Goal: Task Accomplishment & Management: Complete application form

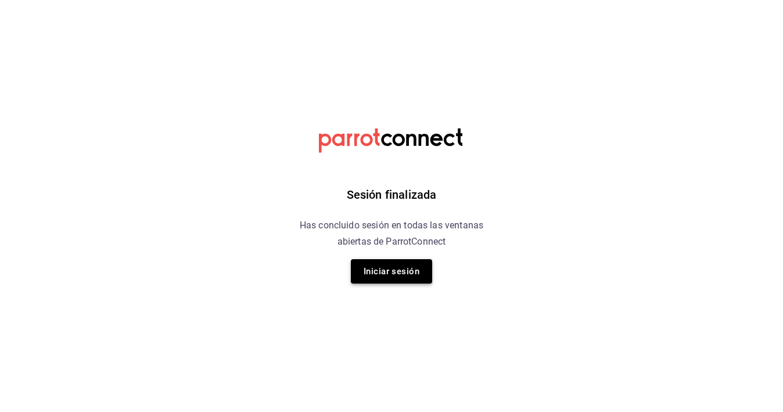
click at [390, 279] on button "Iniciar sesión" at bounding box center [391, 271] width 81 height 24
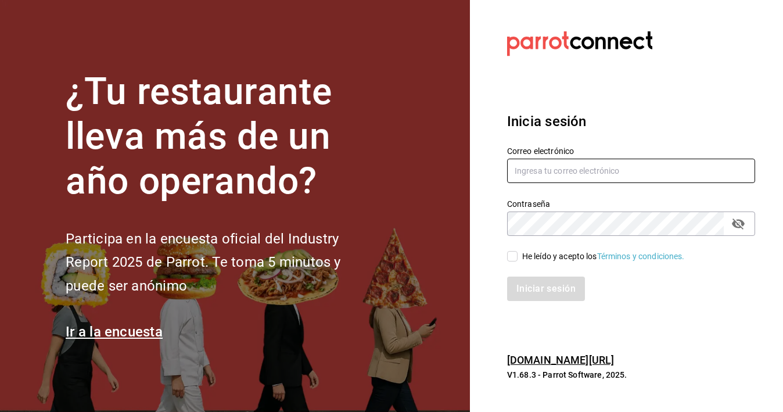
type input "[EMAIL_ADDRESS][DOMAIN_NAME]"
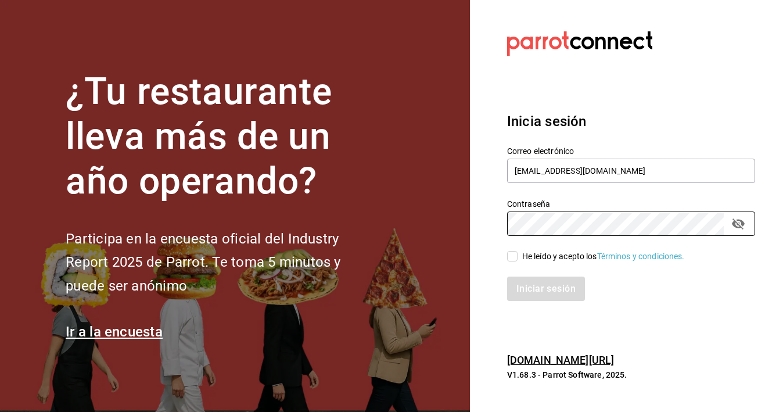
click at [510, 259] on input "He leído y acepto los Términos y condiciones." at bounding box center [512, 256] width 10 height 10
checkbox input "true"
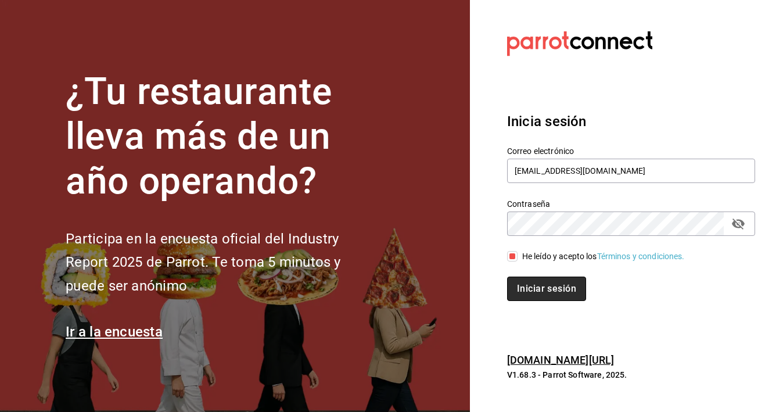
click at [561, 291] on button "Iniciar sesión" at bounding box center [546, 288] width 79 height 24
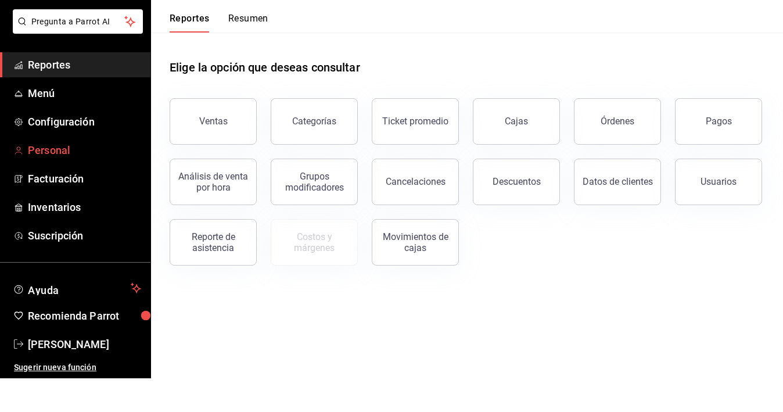
click at [50, 176] on span "Personal" at bounding box center [84, 184] width 113 height 16
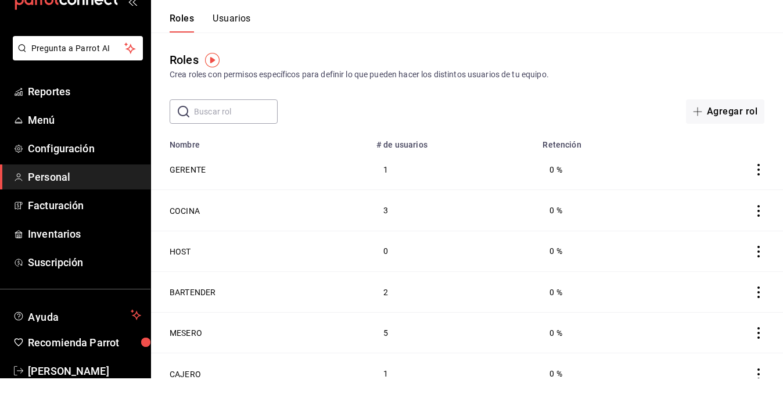
click at [237, 46] on button "Usuarios" at bounding box center [231, 56] width 38 height 20
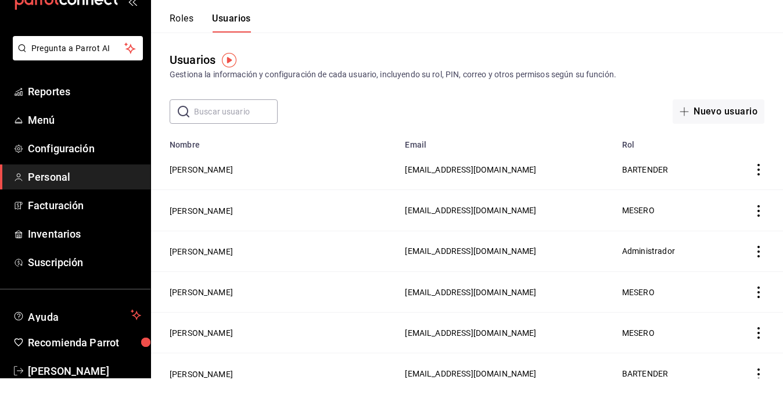
click at [180, 46] on button "Roles" at bounding box center [182, 56] width 24 height 20
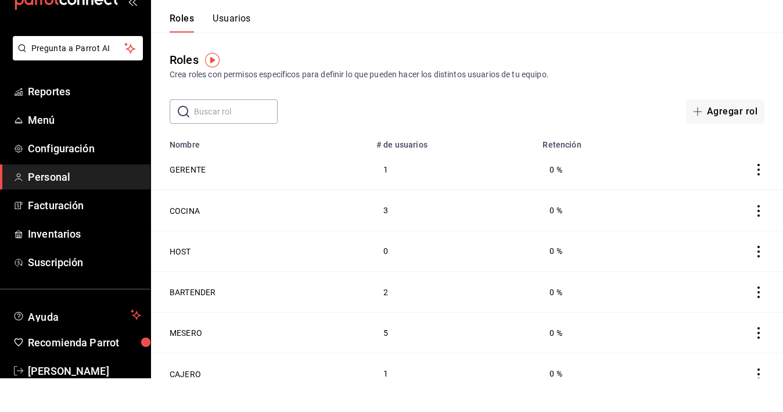
click at [233, 46] on button "Usuarios" at bounding box center [231, 56] width 38 height 20
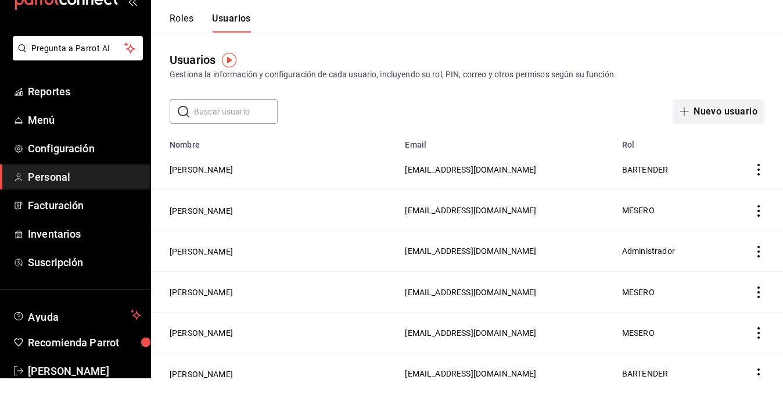
click at [704, 133] on button "Nuevo usuario" at bounding box center [718, 145] width 92 height 24
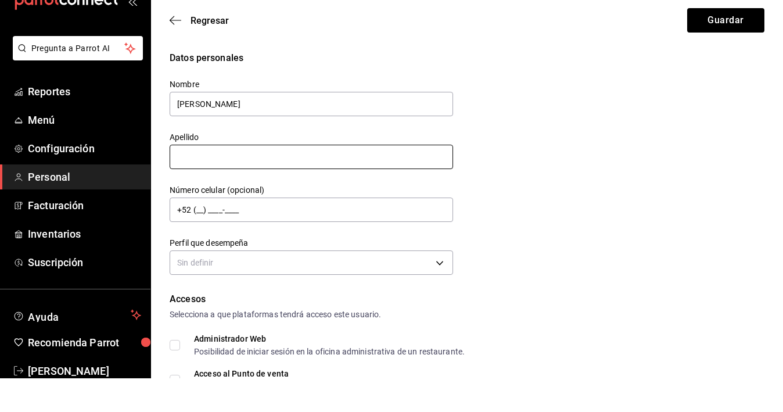
type input "Francisco Javier"
type input "Saenz M"
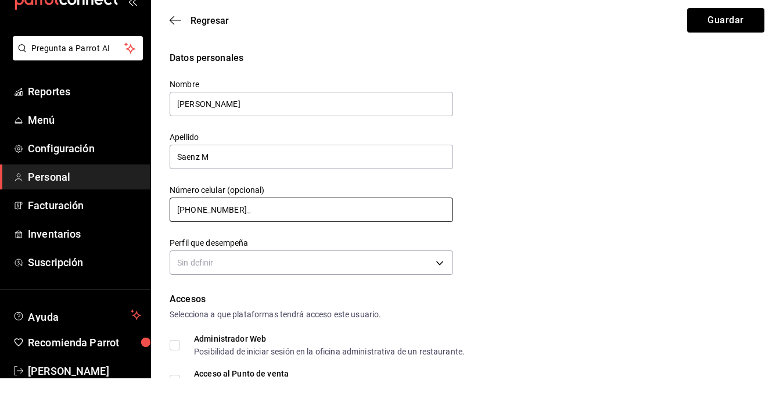
type input "+52 (81) 1965-3465"
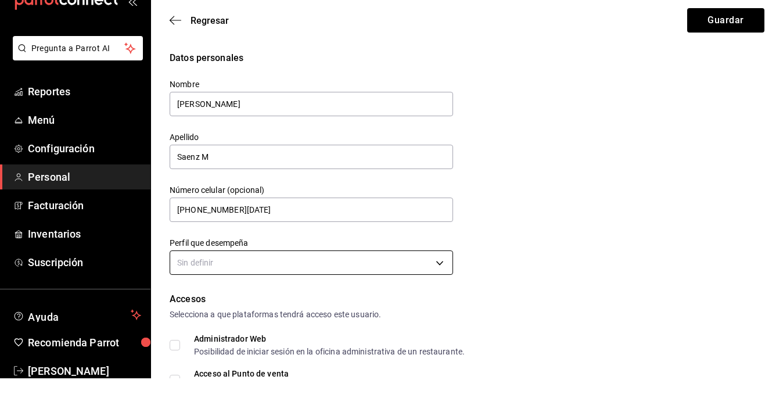
click at [278, 269] on body "Pregunta a Parrot AI Reportes Menú Configuración Personal Facturación Inventari…" at bounding box center [391, 206] width 783 height 412
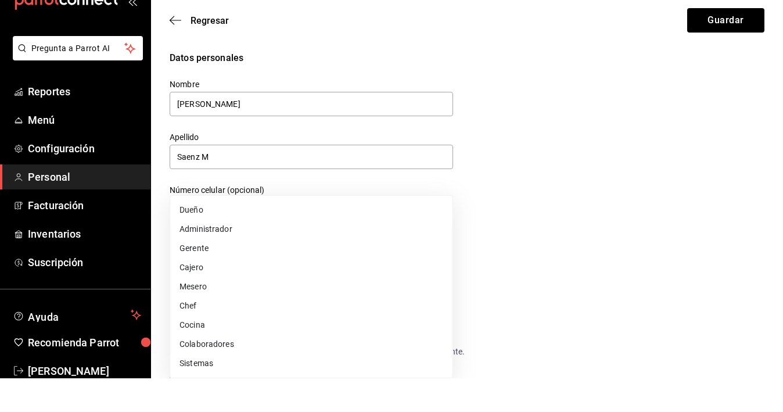
click at [266, 253] on li "Administrador" at bounding box center [311, 262] width 282 height 19
type input "ADMIN"
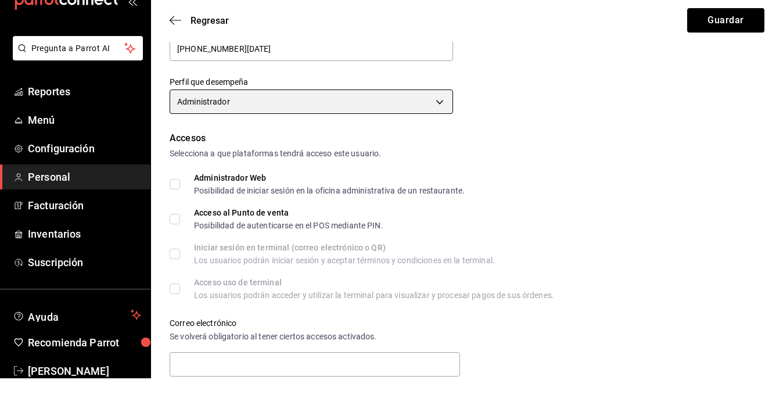
scroll to position [168, 0]
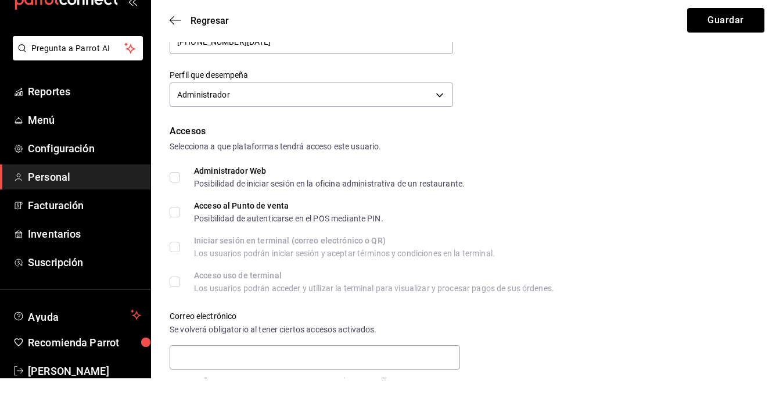
click at [170, 206] on input "Administrador Web Posibilidad de iniciar sesión en la oficina administrativa de…" at bounding box center [175, 211] width 10 height 10
checkbox input "true"
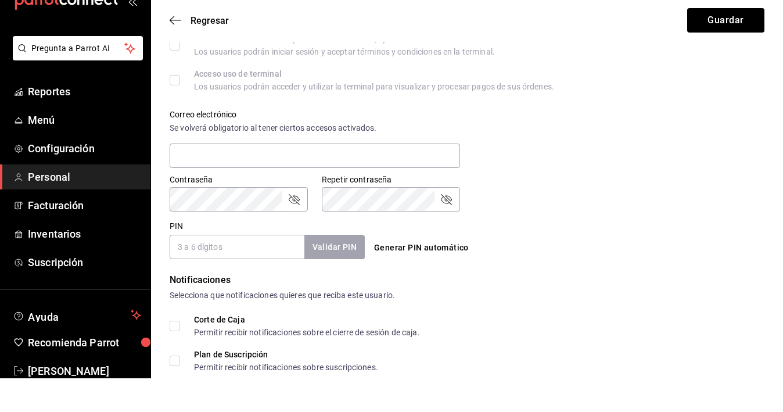
scroll to position [378, 0]
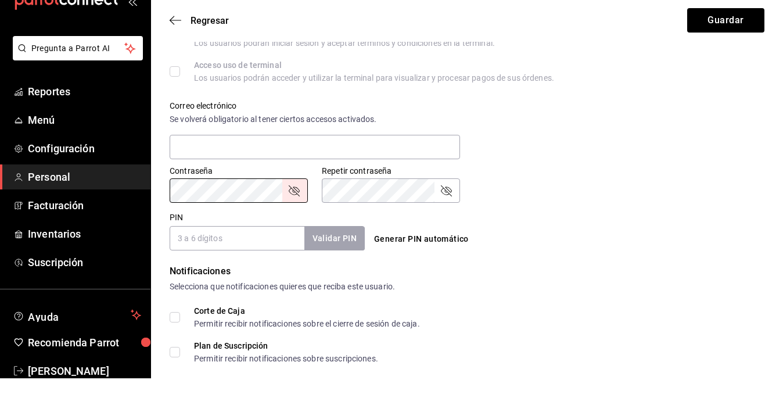
click at [560, 185] on div "Contraseña Contraseña Repetir contraseña Repetir contraseña" at bounding box center [460, 210] width 608 height 51
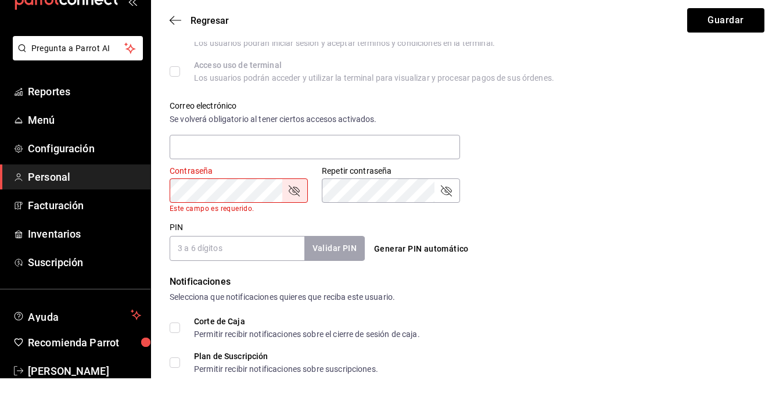
click at [226, 269] on input "PIN" at bounding box center [237, 281] width 135 height 24
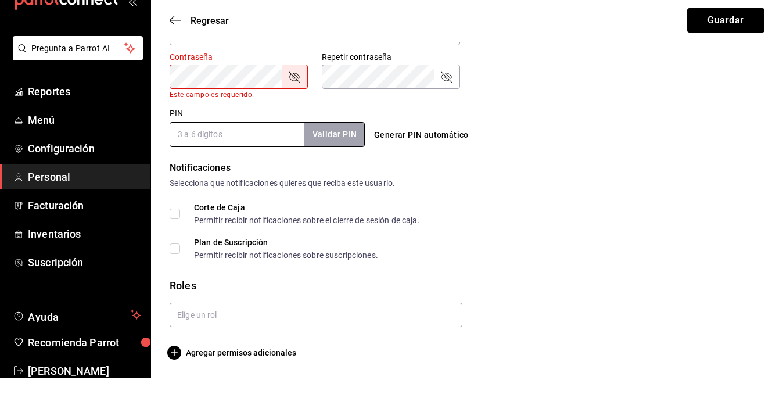
scroll to position [491, 0]
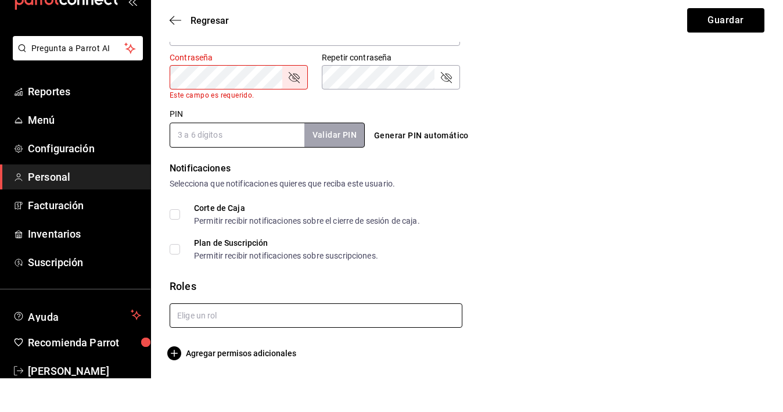
click at [275, 337] on input "text" at bounding box center [316, 349] width 293 height 24
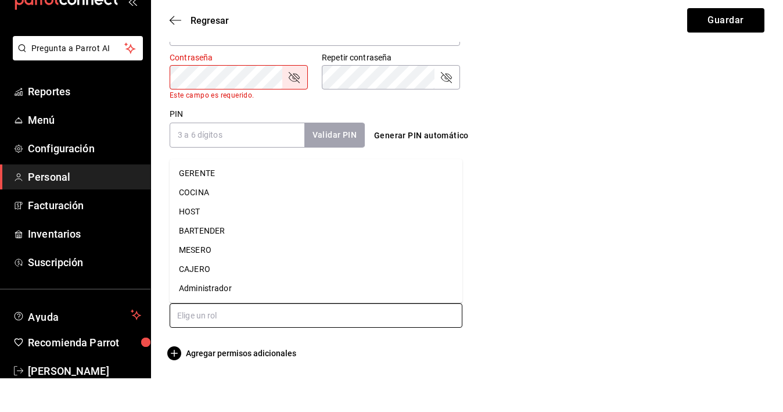
click at [217, 312] on li "Administrador" at bounding box center [316, 321] width 293 height 19
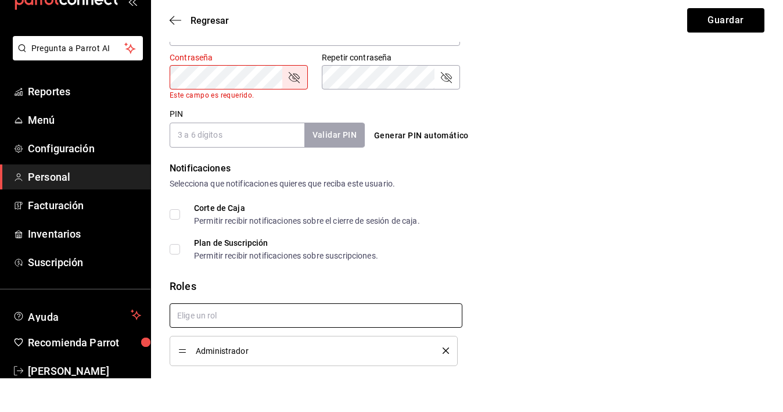
checkbox input "true"
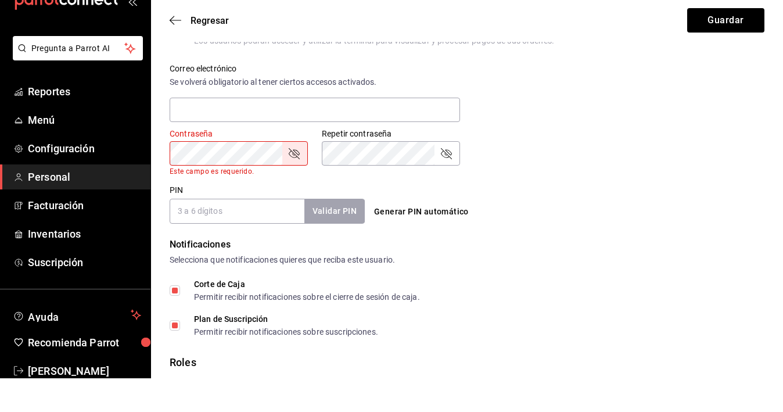
scroll to position [414, 0]
click at [359, 168] on div "Accesos Selecciona a que plataformas tendrá acceso este usuario. Administrador …" at bounding box center [467, 85] width 595 height 347
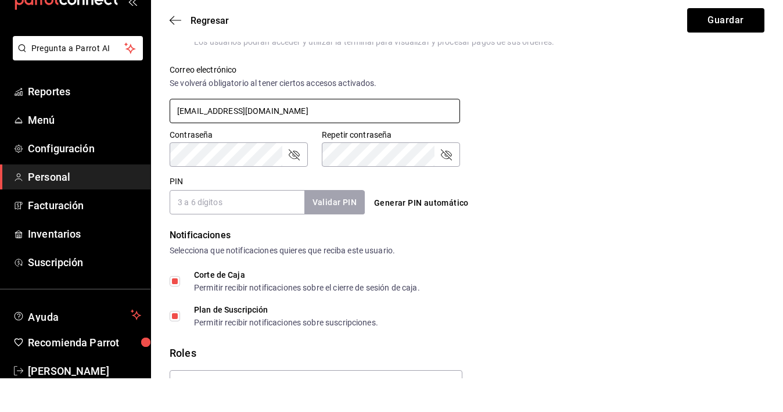
type input "cpjsanz@gmail.com"
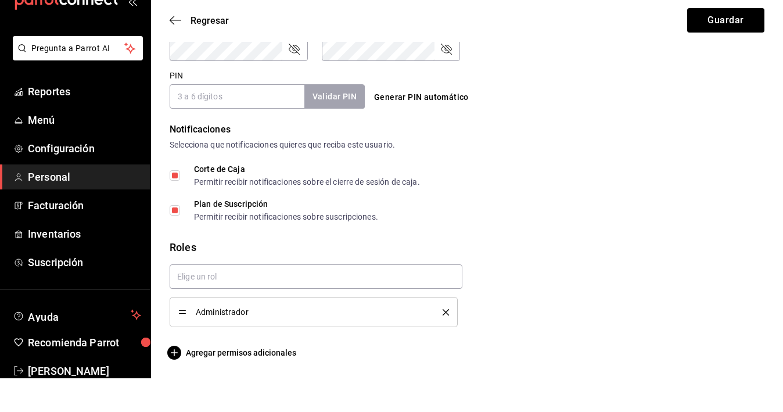
scroll to position [520, 0]
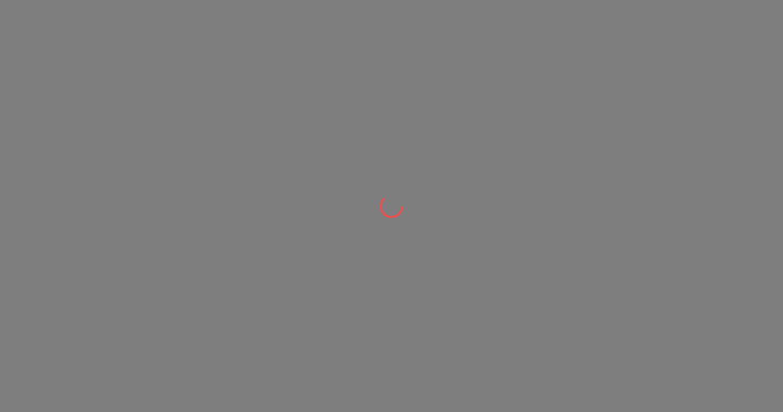
scroll to position [34, 0]
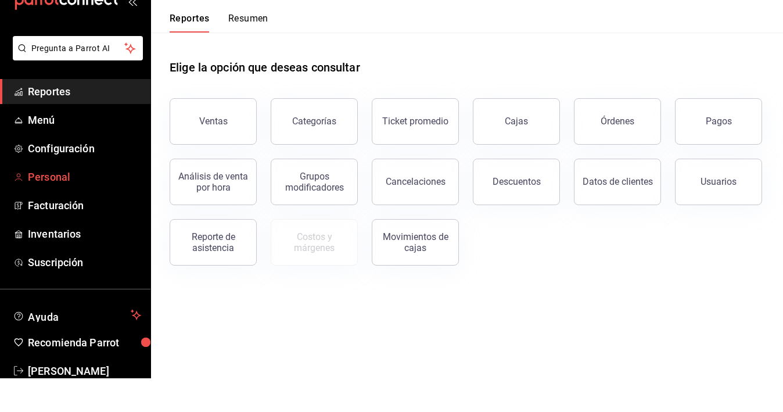
click at [65, 203] on span "Personal" at bounding box center [84, 211] width 113 height 16
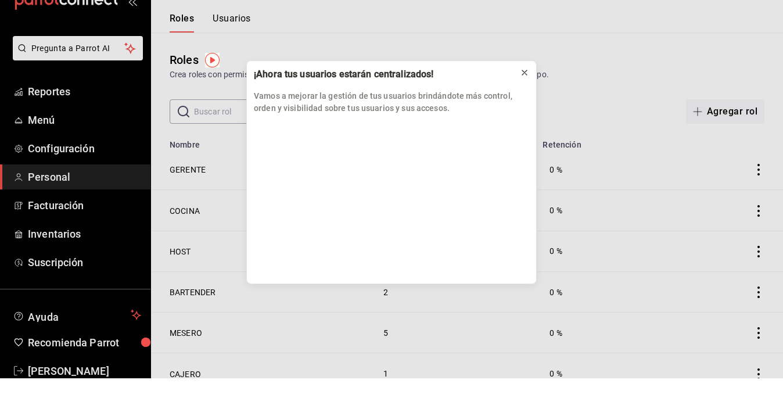
click at [526, 102] on icon at bounding box center [524, 106] width 9 height 9
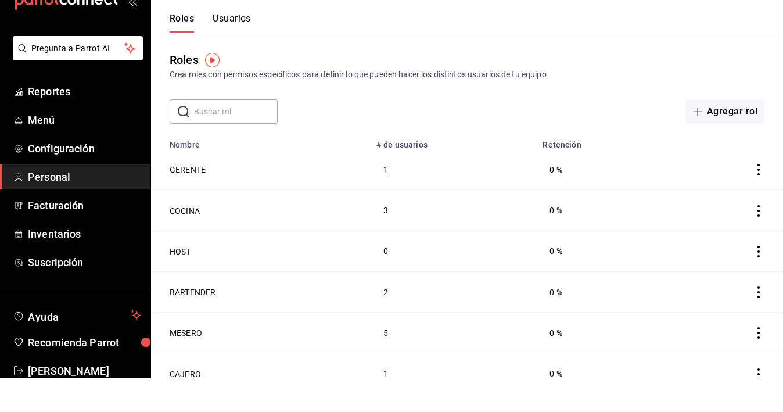
click at [233, 46] on button "Usuarios" at bounding box center [231, 56] width 38 height 20
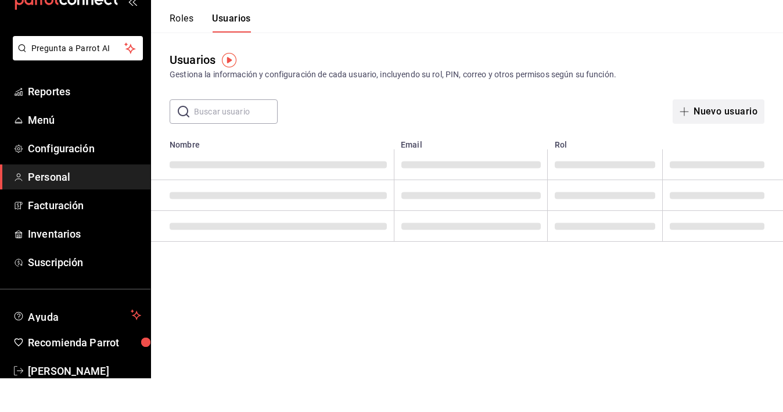
click at [731, 133] on button "Nuevo usuario" at bounding box center [718, 145] width 92 height 24
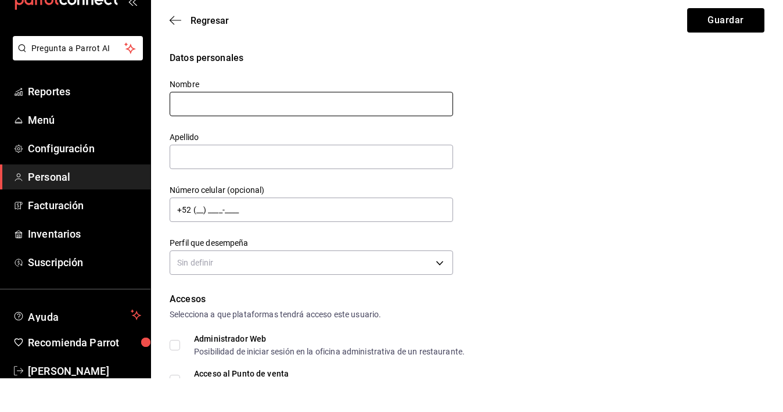
type input "J"
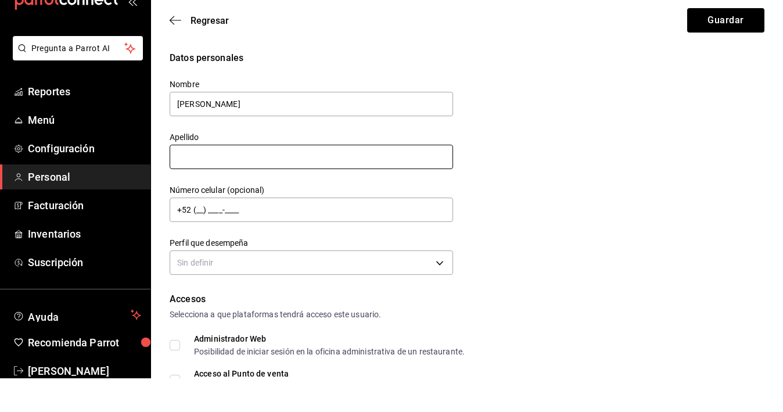
type input "Francisco Javier"
type input "Saenz Mendoza"
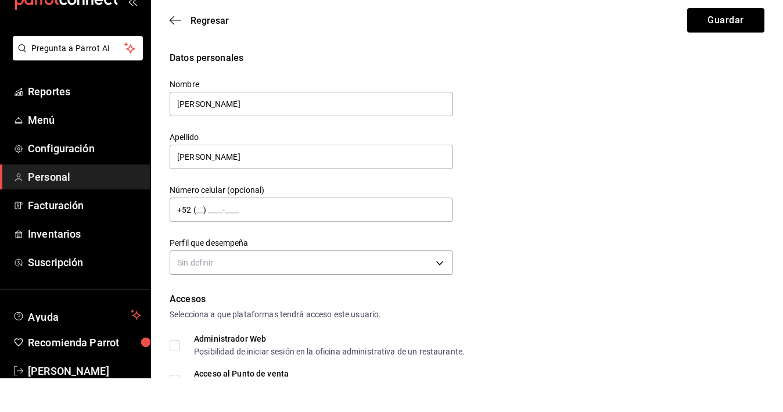
click at [478, 222] on div "Datos personales Nombre Francisco Javier Apellido Saenz Mendoza Número celular …" at bounding box center [467, 198] width 595 height 227
click at [594, 218] on div "Datos personales Nombre Francisco Javier Apellido Saenz Mendoza Número celular …" at bounding box center [467, 198] width 595 height 227
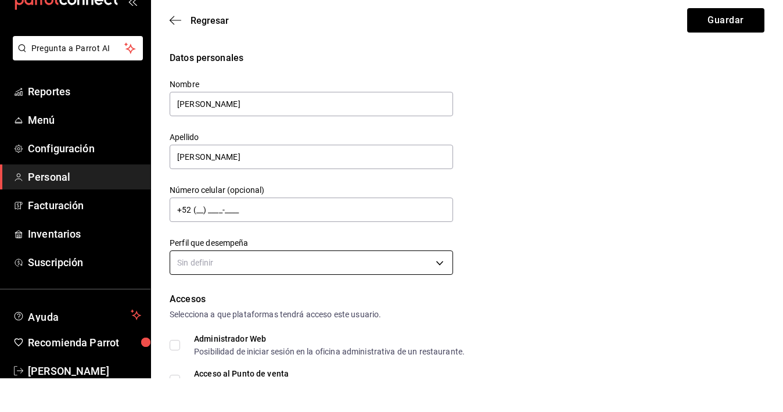
click at [376, 271] on body "Pregunta a Parrot AI Reportes Menú Configuración Personal Facturación Inventari…" at bounding box center [391, 206] width 783 height 412
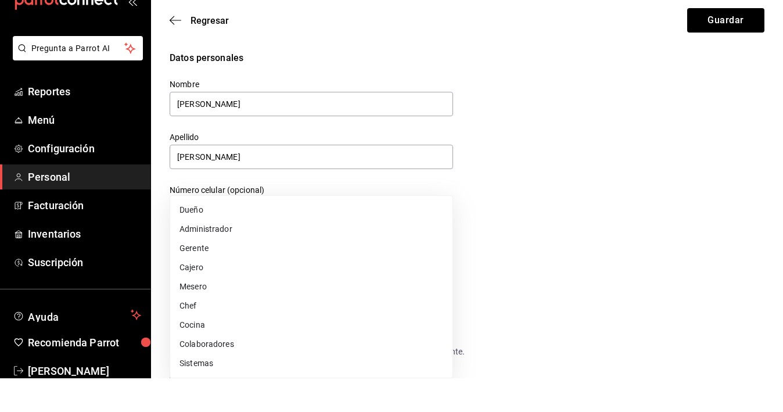
click at [391, 253] on li "Administrador" at bounding box center [311, 262] width 282 height 19
type input "ADMIN"
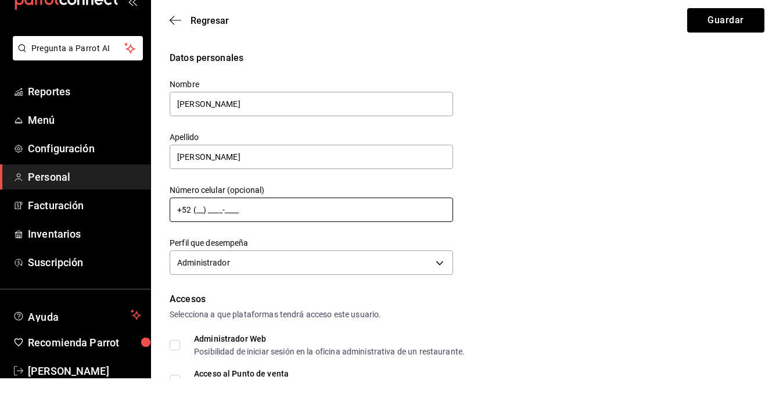
click at [409, 231] on input "+52 (__) ____-____" at bounding box center [311, 243] width 283 height 24
type input "+52 (81) 1965-3465"
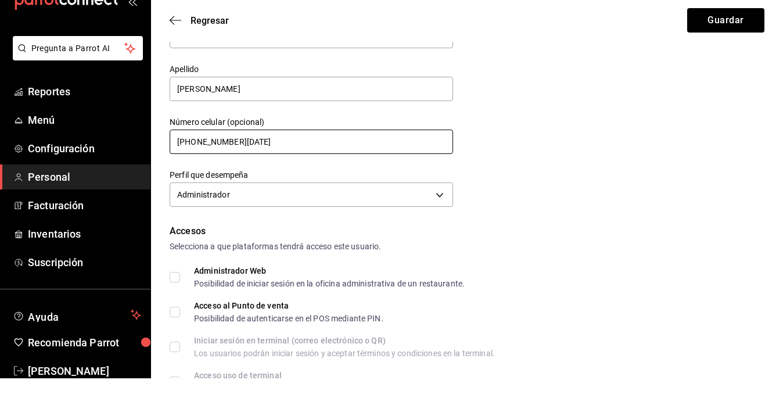
scroll to position [73, 0]
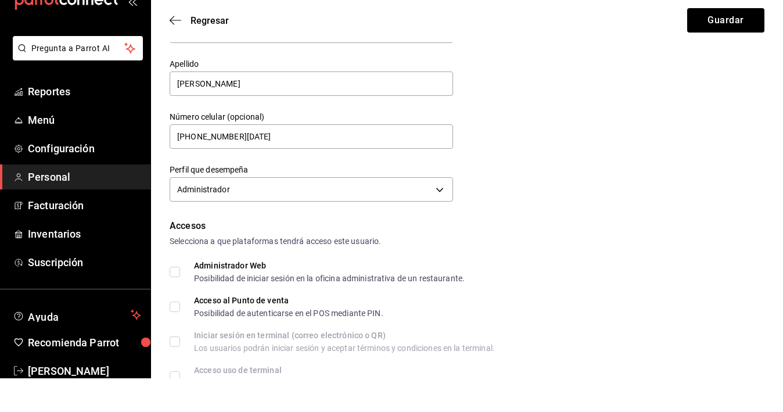
click at [182, 295] on span "Administrador Web Posibilidad de iniciar sesión en la oficina administrativa de…" at bounding box center [322, 305] width 284 height 21
click at [180, 300] on input "Administrador Web Posibilidad de iniciar sesión en la oficina administrativa de…" at bounding box center [175, 305] width 10 height 10
checkbox input "true"
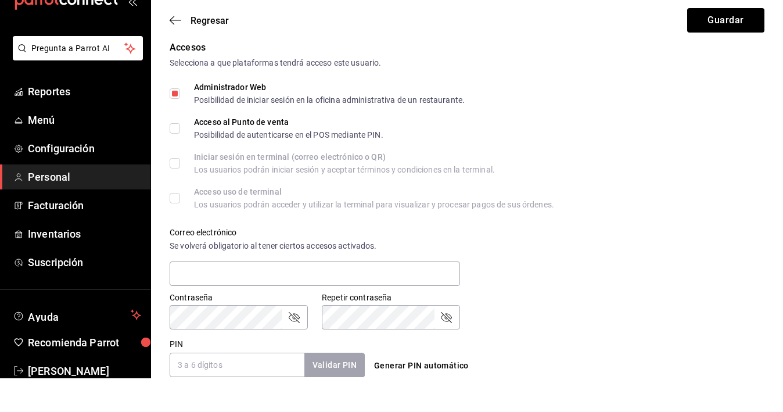
scroll to position [268, 0]
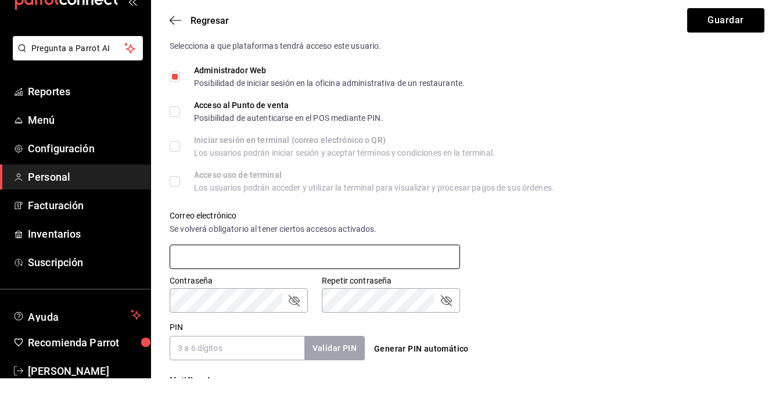
type input "j"
type input "cpjsaenz@gmail.com"
click at [522, 295] on div "Contraseña Contraseña Repetir contraseña Repetir contraseña" at bounding box center [460, 320] width 608 height 51
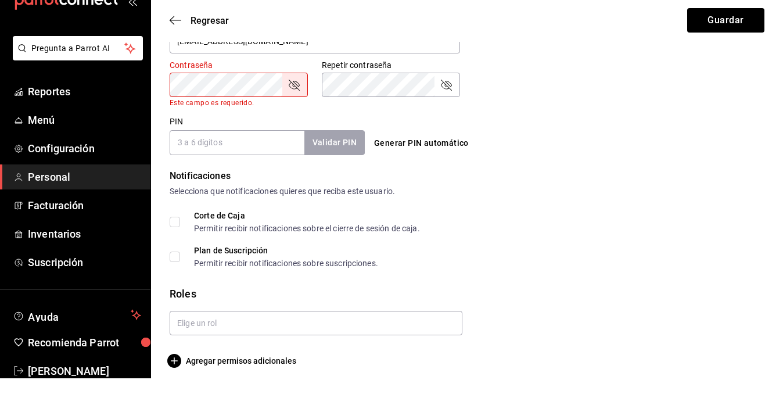
scroll to position [489, 0]
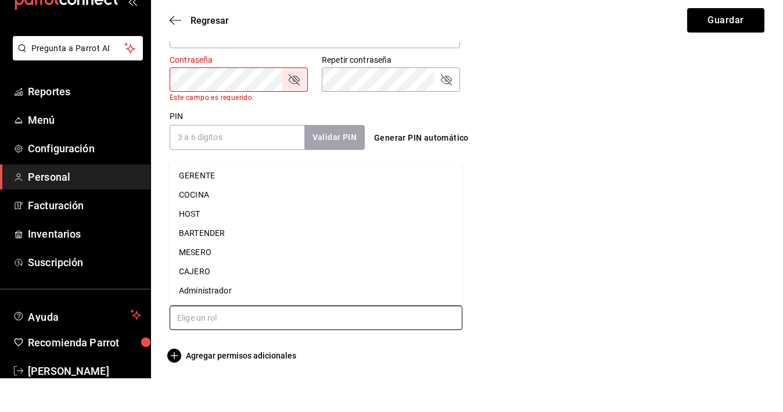
click at [430, 339] on input "text" at bounding box center [316, 351] width 293 height 24
click at [236, 315] on li "Administrador" at bounding box center [316, 324] width 293 height 19
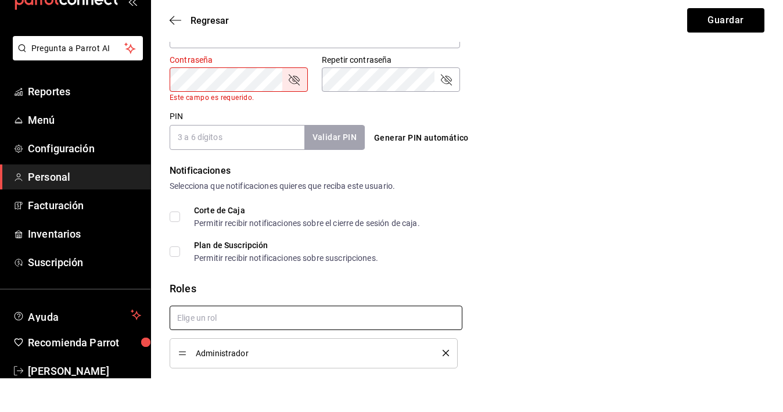
checkbox input "true"
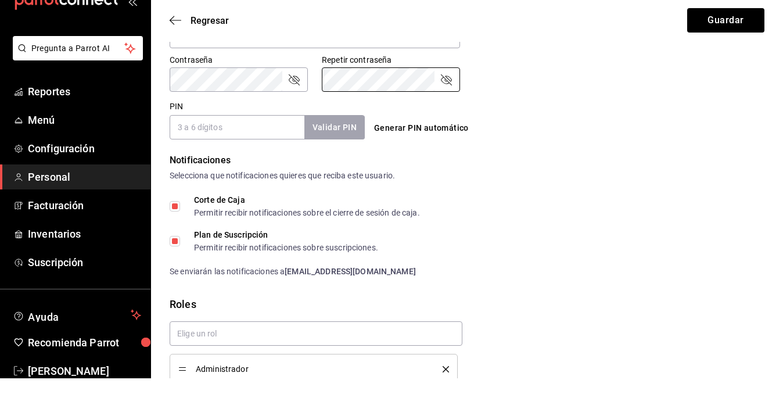
click at [370, 130] on div "Generar PIN automático" at bounding box center [465, 151] width 200 height 42
click at [456, 203] on div "Selecciona que notificaciones quieres que reciba este usuario." at bounding box center [467, 209] width 595 height 12
click at [721, 42] on button "Guardar" at bounding box center [725, 54] width 77 height 24
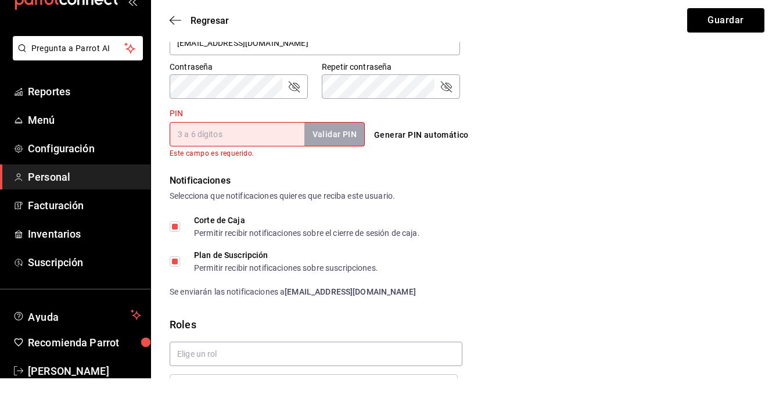
scroll to position [475, 0]
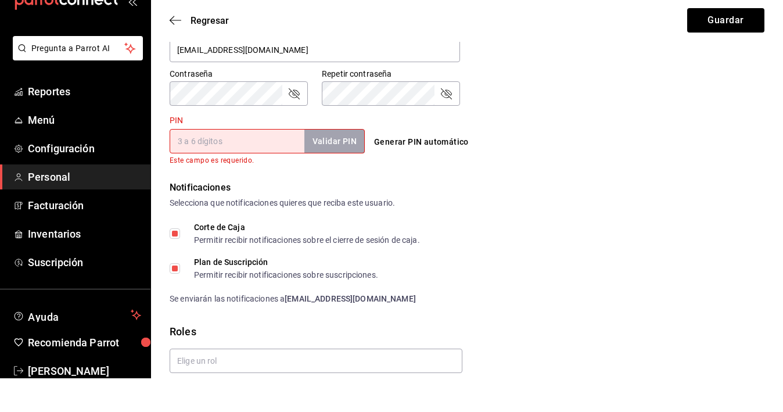
click at [398, 165] on button "Generar PIN automático" at bounding box center [421, 175] width 104 height 21
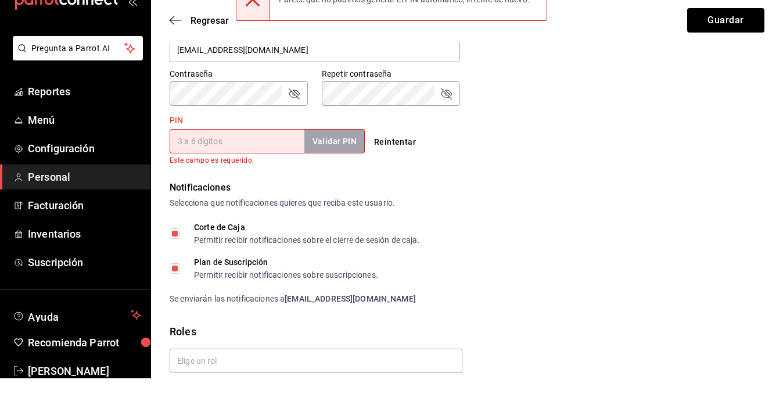
click at [211, 163] on input "PIN" at bounding box center [237, 175] width 135 height 24
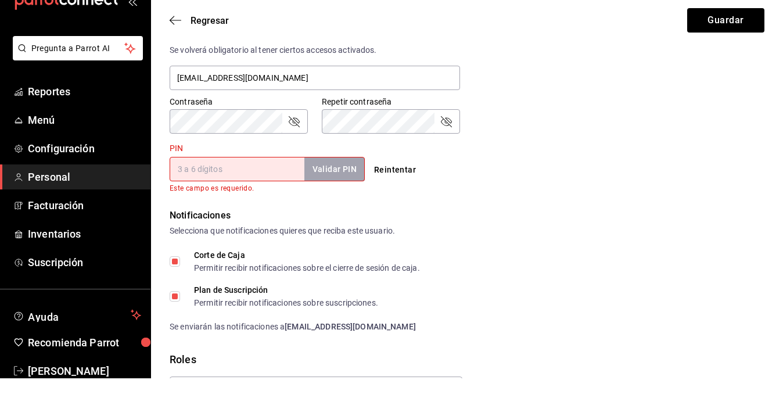
scroll to position [444, 0]
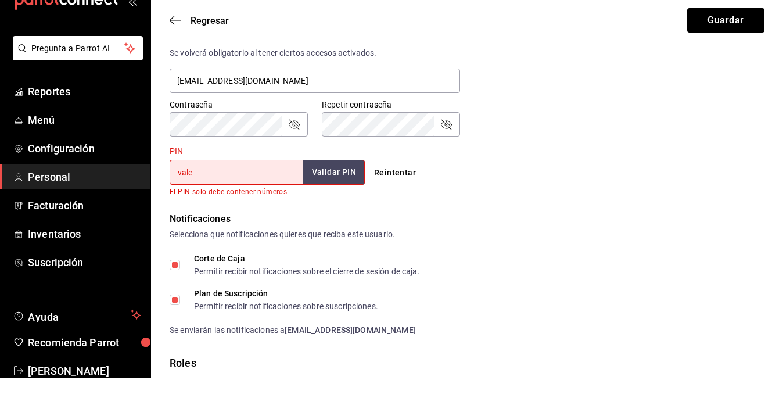
click at [343, 193] on button "Validar PIN" at bounding box center [334, 205] width 62 height 25
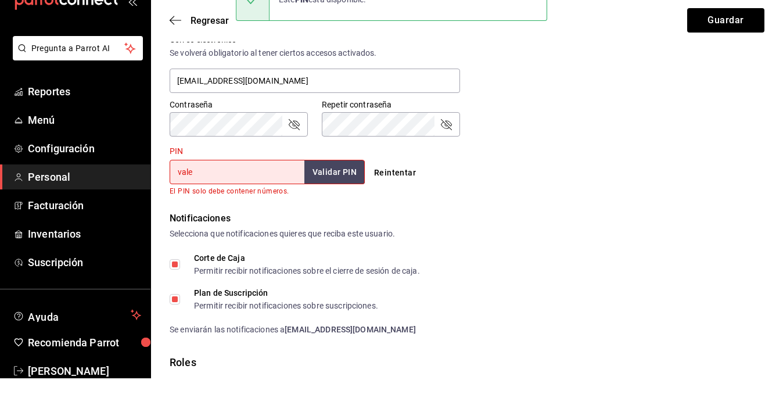
drag, startPoint x: 218, startPoint y: 171, endPoint x: 142, endPoint y: 171, distance: 75.5
click at [142, 171] on div "Pregunta a Parrot AI Reportes Menú Configuración Personal Facturación Inventari…" at bounding box center [391, 206] width 783 height 412
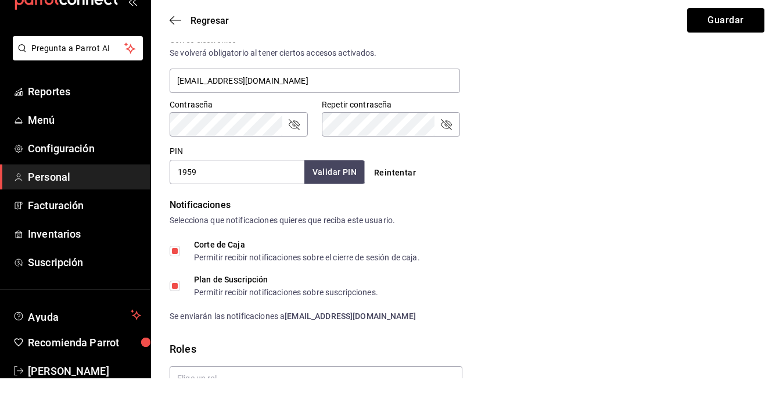
type input "1959"
click at [352, 193] on button "Validar PIN" at bounding box center [334, 205] width 62 height 25
click at [711, 42] on button "Guardar" at bounding box center [725, 54] width 77 height 24
